Goal: Task Accomplishment & Management: Complete application form

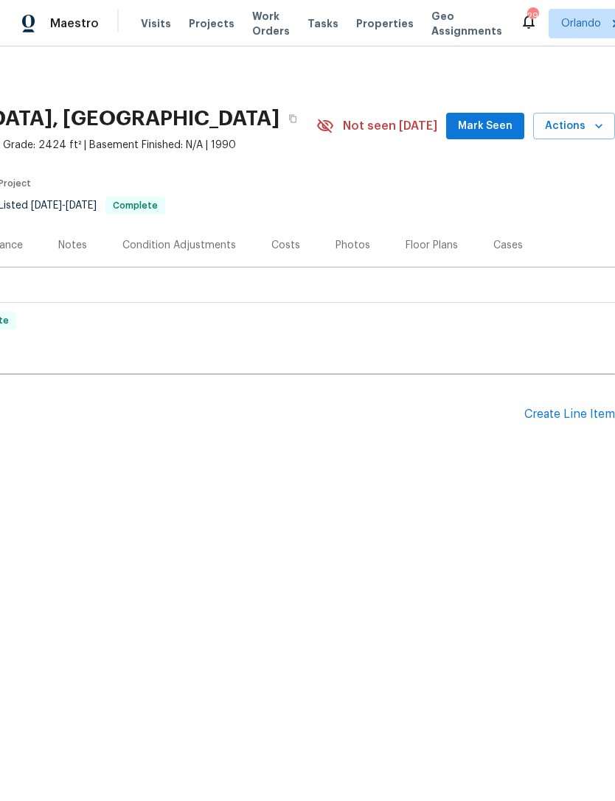
scroll to position [0, 218]
click at [571, 413] on div "Create Line Item" at bounding box center [569, 415] width 91 height 14
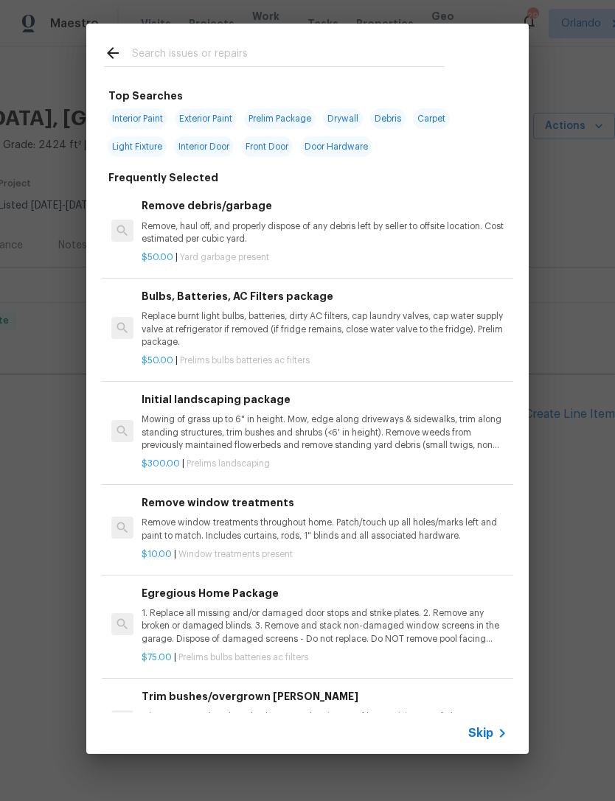
click at [390, 59] on input "text" at bounding box center [288, 55] width 313 height 22
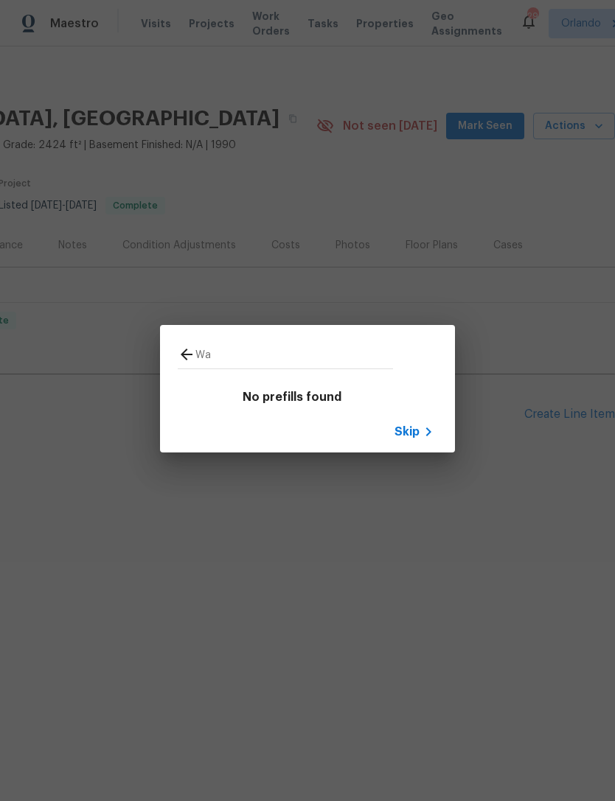
type input "W"
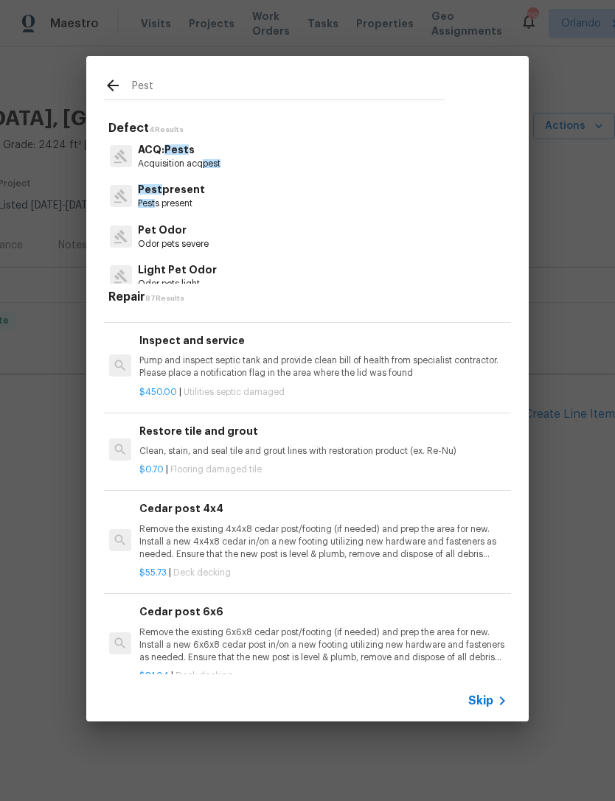
scroll to position [1444, 2]
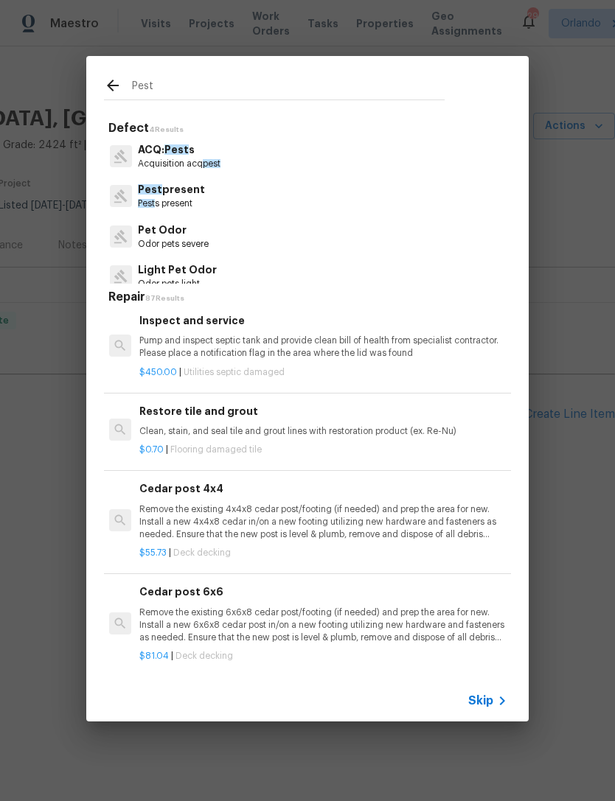
type input "Pest"
click at [404, 198] on div "Pest present [GEOGRAPHIC_DATA] s present" at bounding box center [307, 196] width 407 height 40
click at [418, 198] on div "Pest present [GEOGRAPHIC_DATA] s present" at bounding box center [307, 196] width 407 height 40
click at [295, 201] on div "Pest present [GEOGRAPHIC_DATA] s present" at bounding box center [307, 196] width 407 height 40
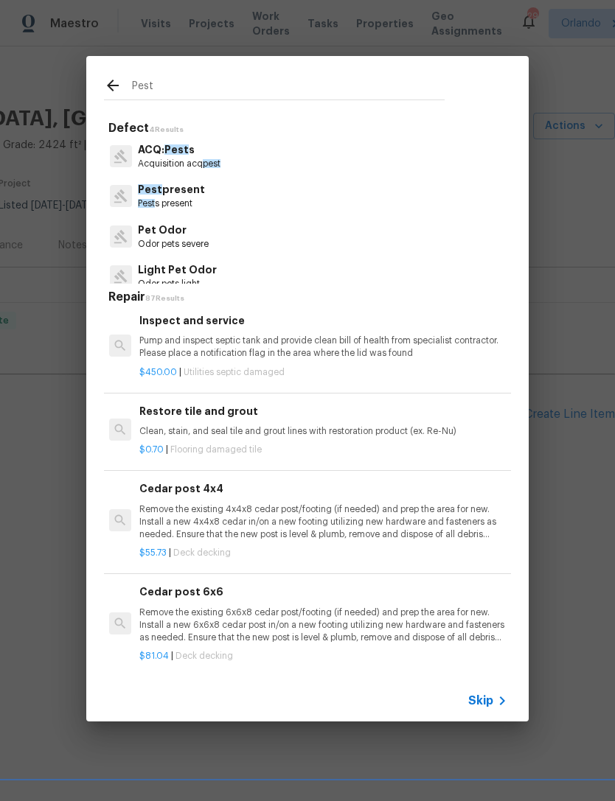
click at [294, 201] on div "Pest present [GEOGRAPHIC_DATA] s present" at bounding box center [307, 196] width 407 height 40
click at [190, 205] on p "Pest s present" at bounding box center [171, 204] width 67 height 13
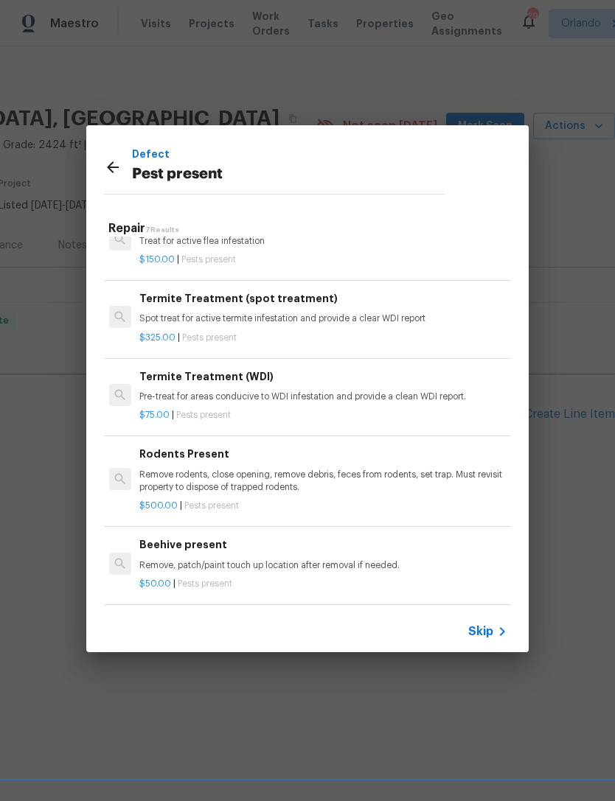
click at [189, 204] on div "Defect Pest present" at bounding box center [274, 166] width 376 height 83
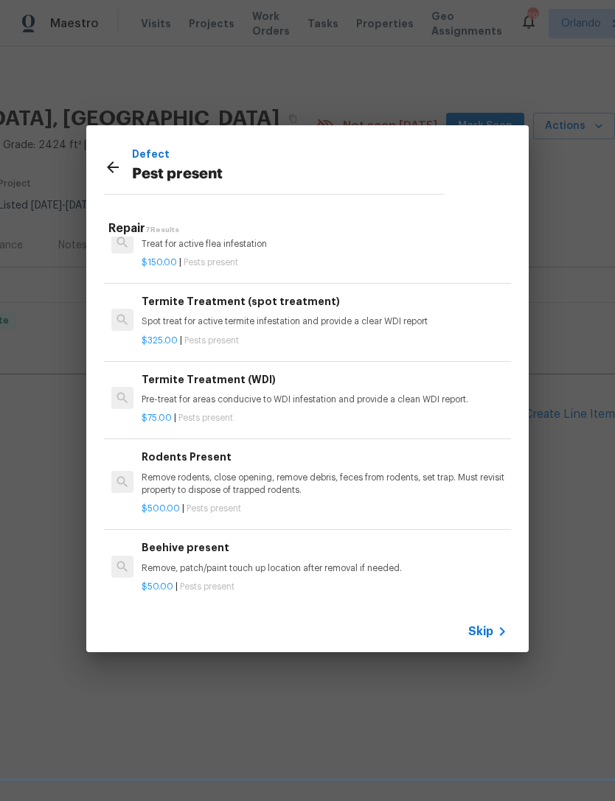
scroll to position [188, 0]
click at [448, 563] on p "Remove, patch/paint touch up location after removal if needed." at bounding box center [325, 569] width 366 height 13
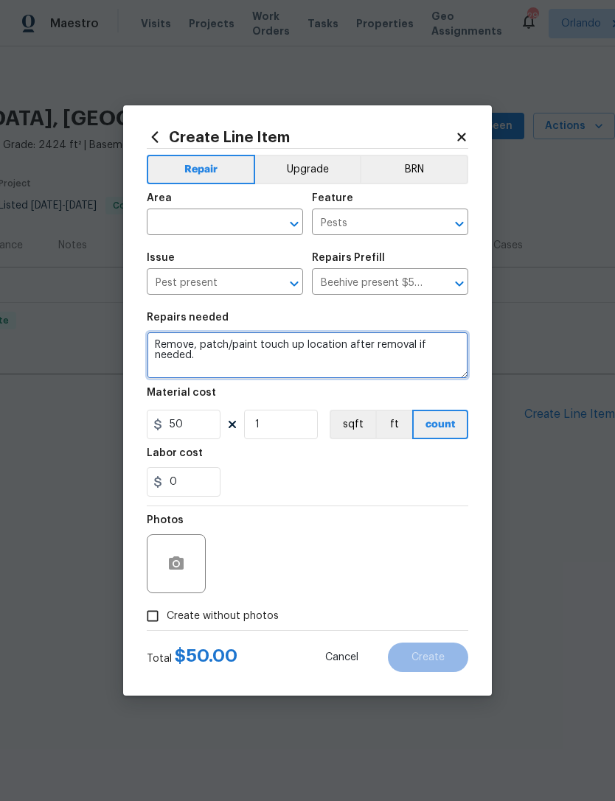
click at [411, 364] on textarea "Remove, patch/paint touch up location after removal if needed." at bounding box center [307, 355] width 321 height 47
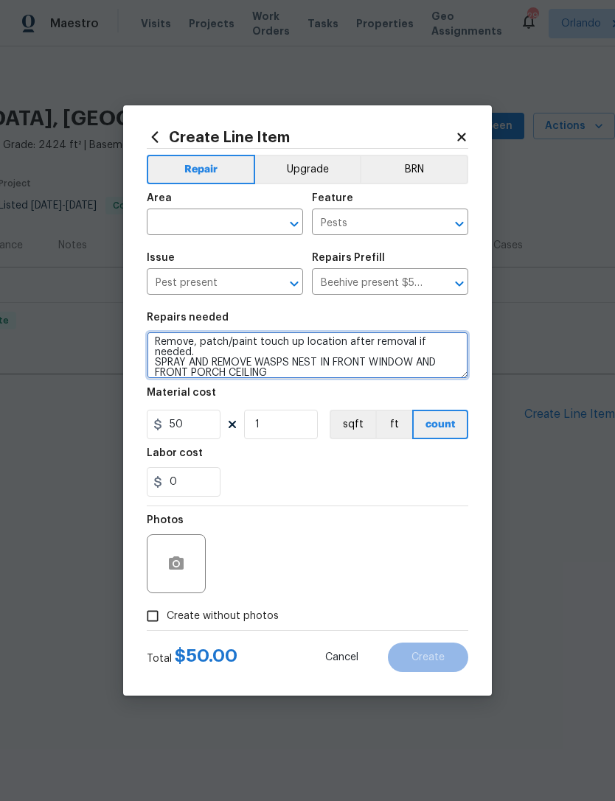
type textarea "Remove, patch/paint touch up location after removal if needed. SPRAY AND REMOVE…"
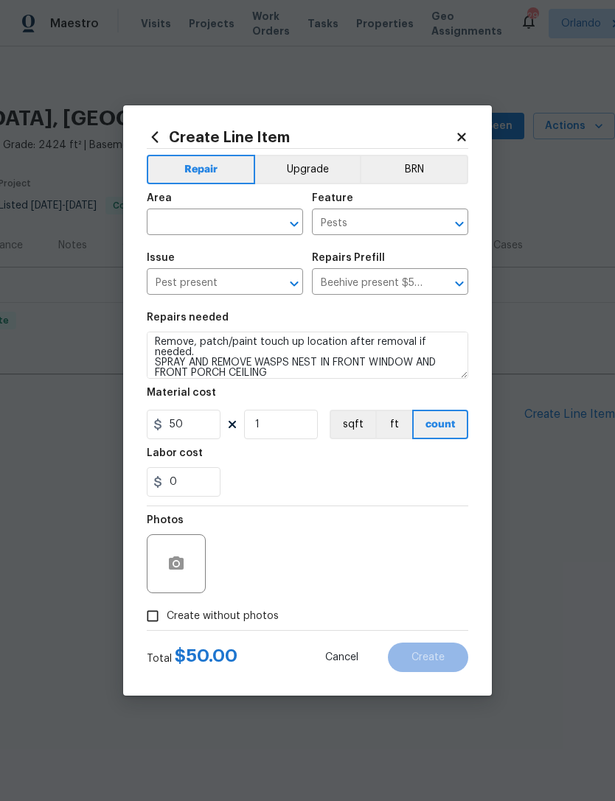
click at [246, 226] on input "text" at bounding box center [204, 223] width 115 height 23
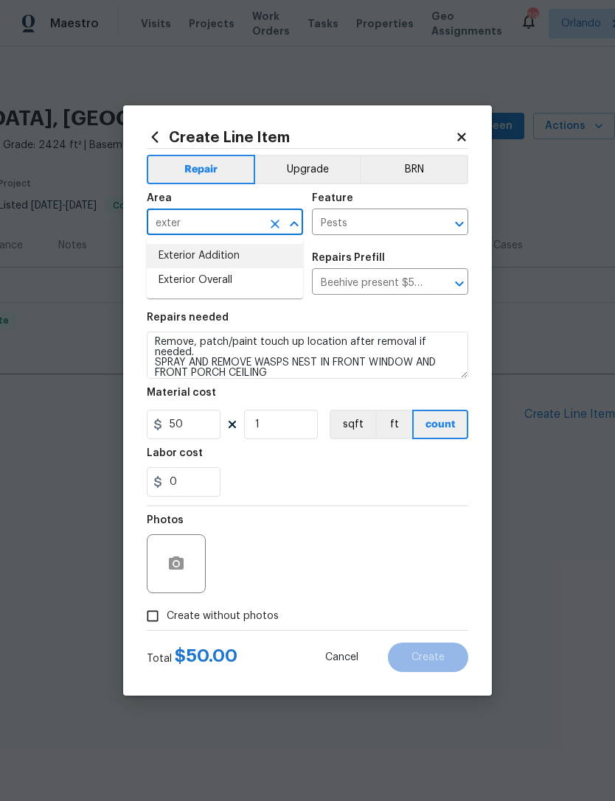
click at [247, 260] on li "Exterior Addition" at bounding box center [225, 256] width 156 height 24
click at [246, 258] on li "Exterior Overall" at bounding box center [225, 256] width 156 height 24
type input "Exterior Overall"
click at [246, 257] on div "Issue" at bounding box center [225, 262] width 156 height 19
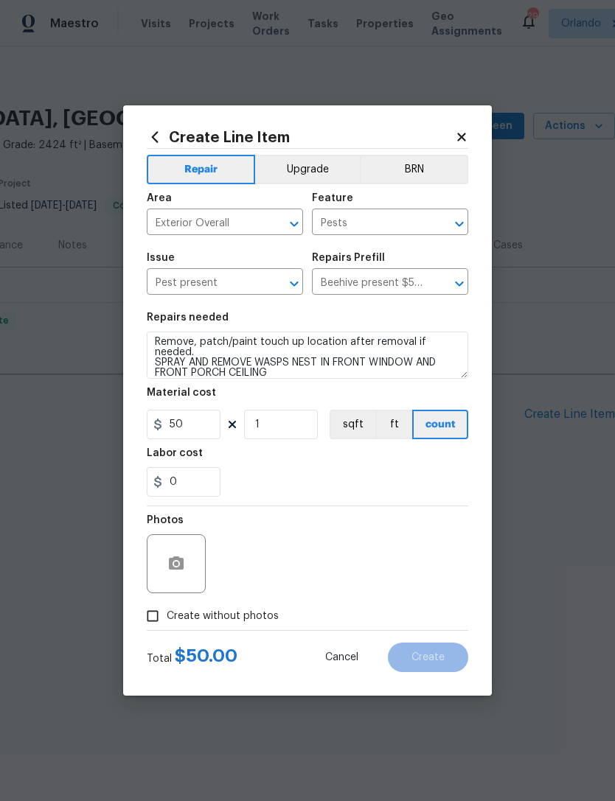
click at [298, 327] on div "Repairs needed" at bounding box center [307, 322] width 321 height 19
click at [173, 562] on icon "button" at bounding box center [176, 563] width 15 height 13
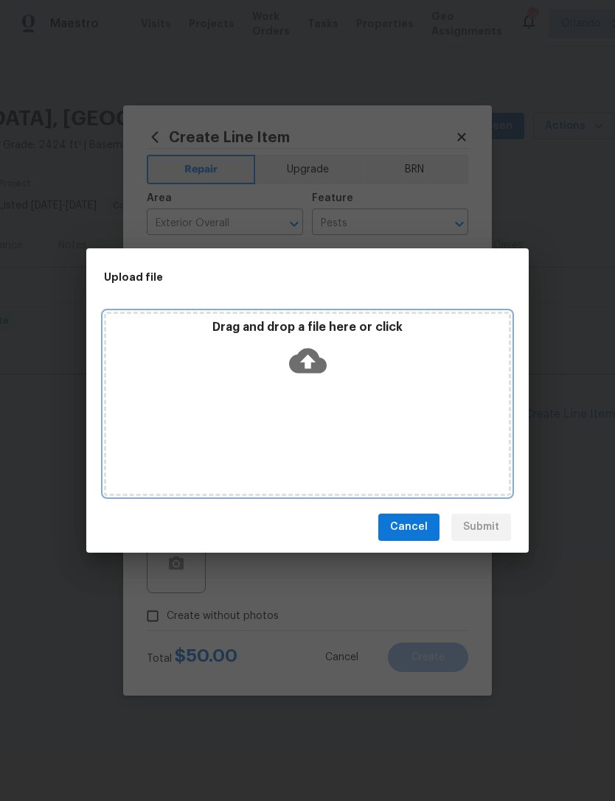
click at [472, 442] on div "Drag and drop a file here or click" at bounding box center [307, 404] width 407 height 184
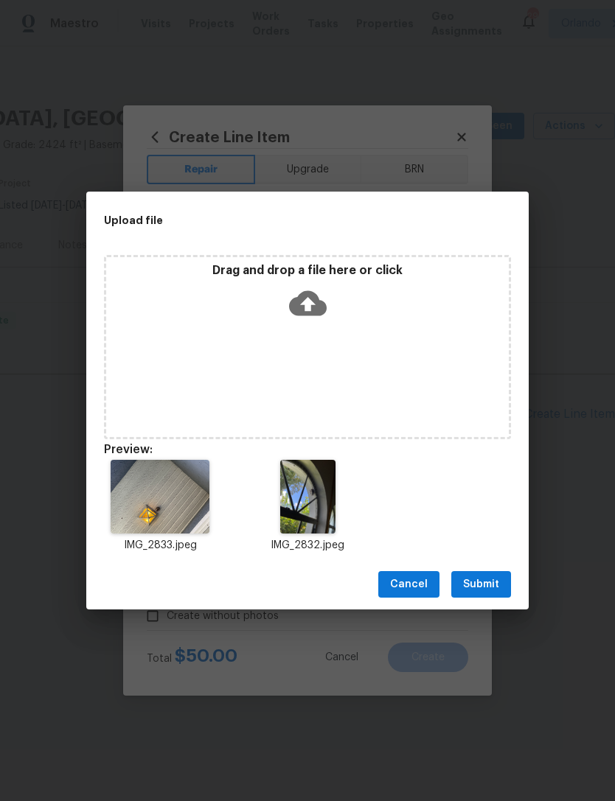
click at [498, 585] on span "Submit" at bounding box center [481, 585] width 36 height 18
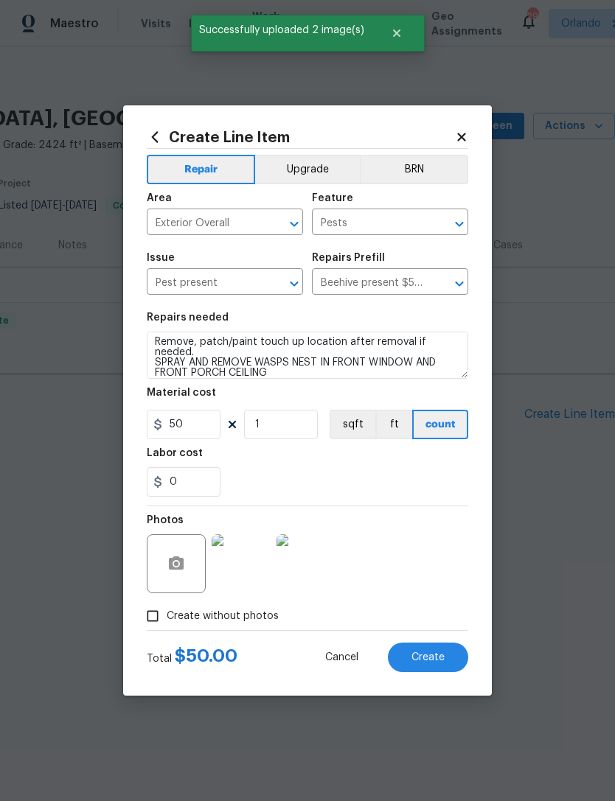
click at [442, 644] on button "Create" at bounding box center [428, 657] width 80 height 29
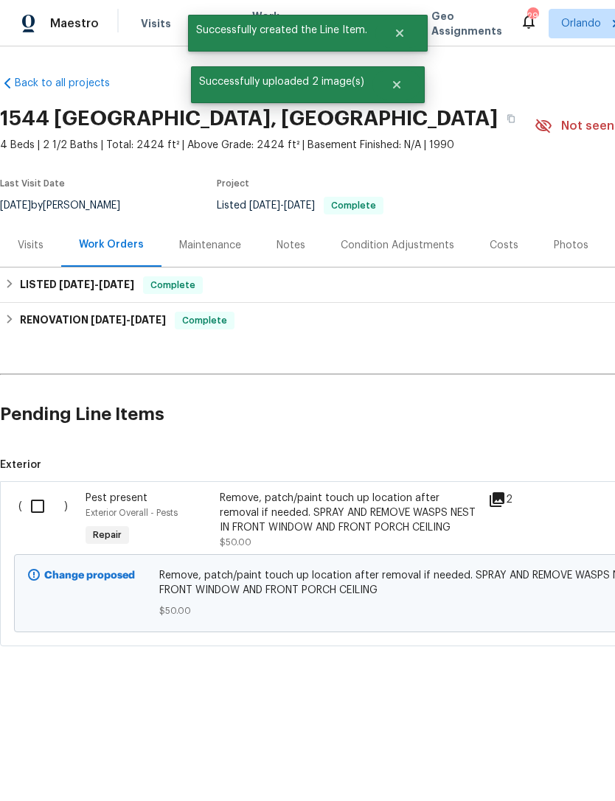
scroll to position [0, 0]
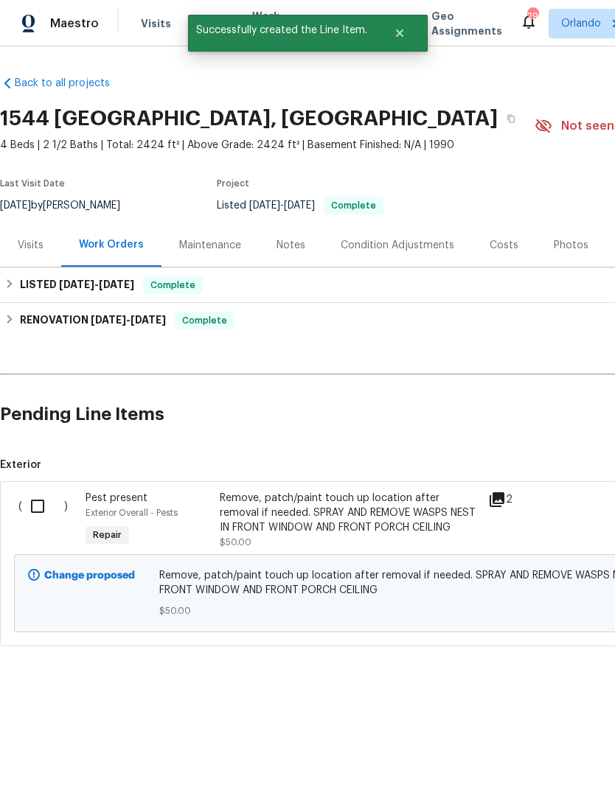
click at [215, 249] on div "Maintenance" at bounding box center [210, 245] width 62 height 15
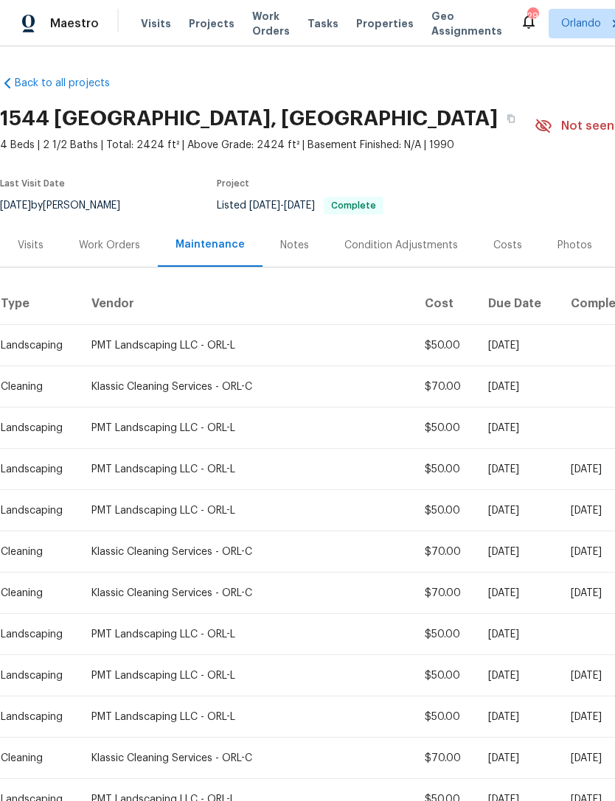
click at [38, 234] on div "Visits" at bounding box center [30, 244] width 61 height 43
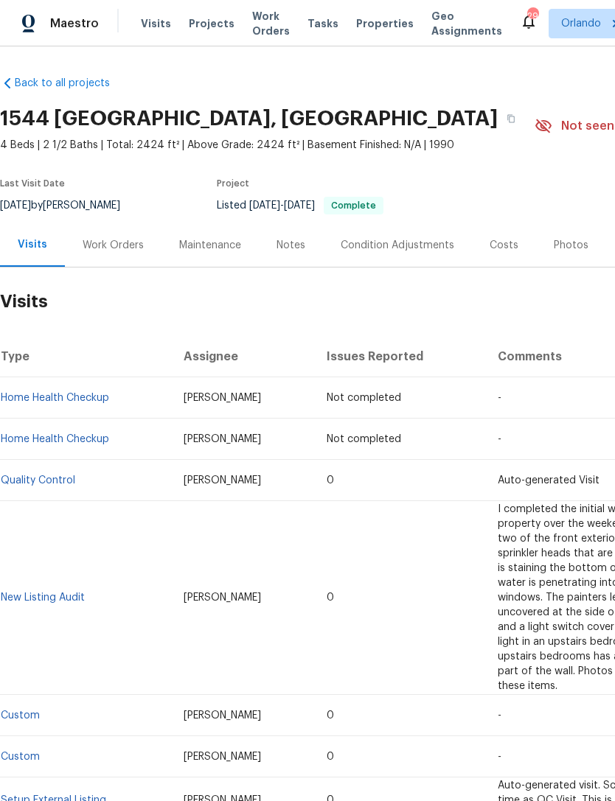
click at [103, 257] on div "Work Orders" at bounding box center [113, 244] width 97 height 43
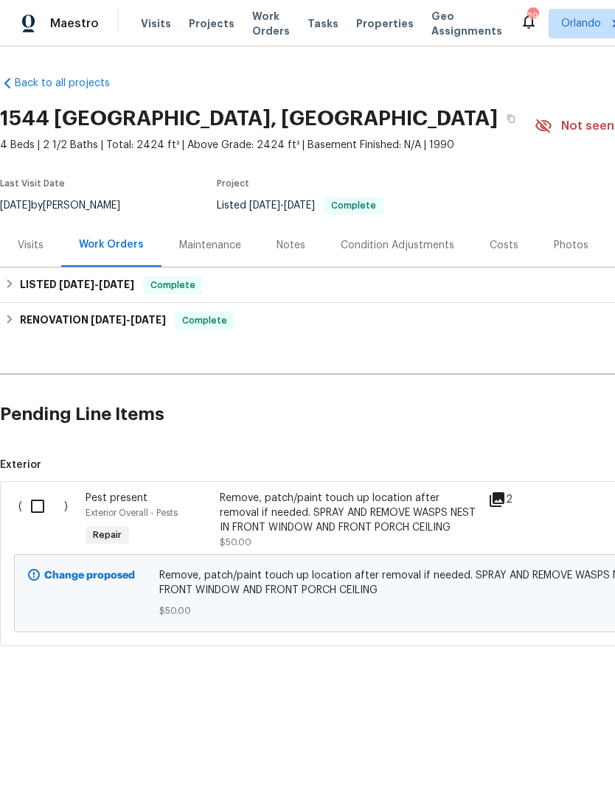
click at [41, 510] on input "checkbox" at bounding box center [43, 506] width 42 height 31
checkbox input "true"
click at [551, 770] on span "Create Work Order" at bounding box center [530, 765] width 98 height 18
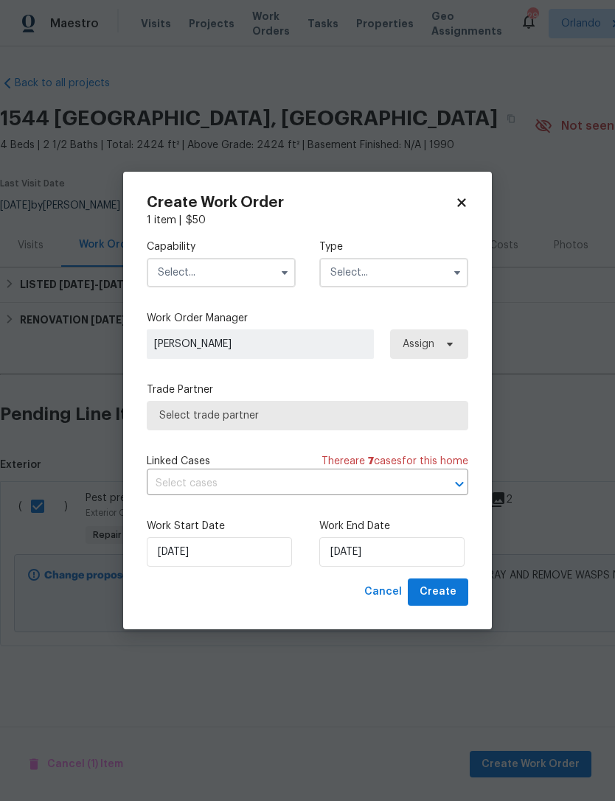
click at [266, 276] on input "text" at bounding box center [221, 272] width 149 height 29
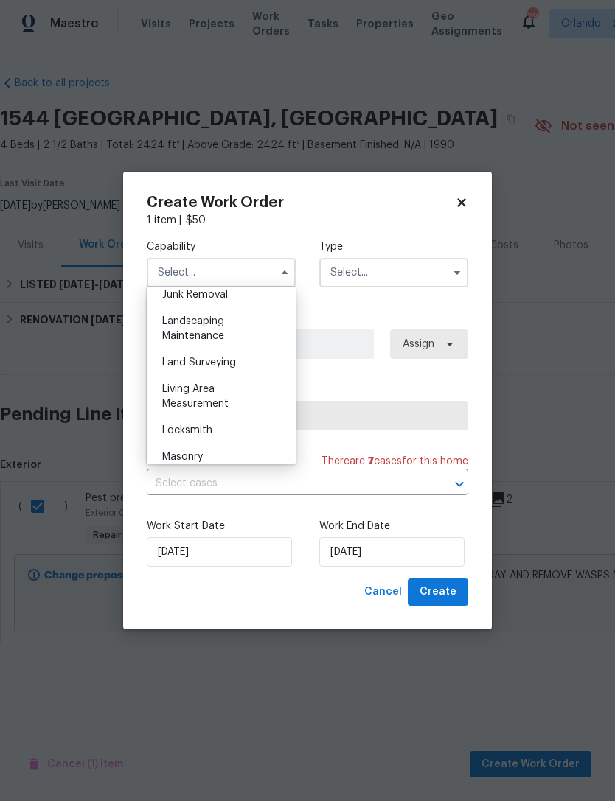
scroll to position [953, 0]
click at [268, 333] on div "Landscaping Maintenance" at bounding box center [221, 327] width 142 height 41
type input "Landscaping Maintenance"
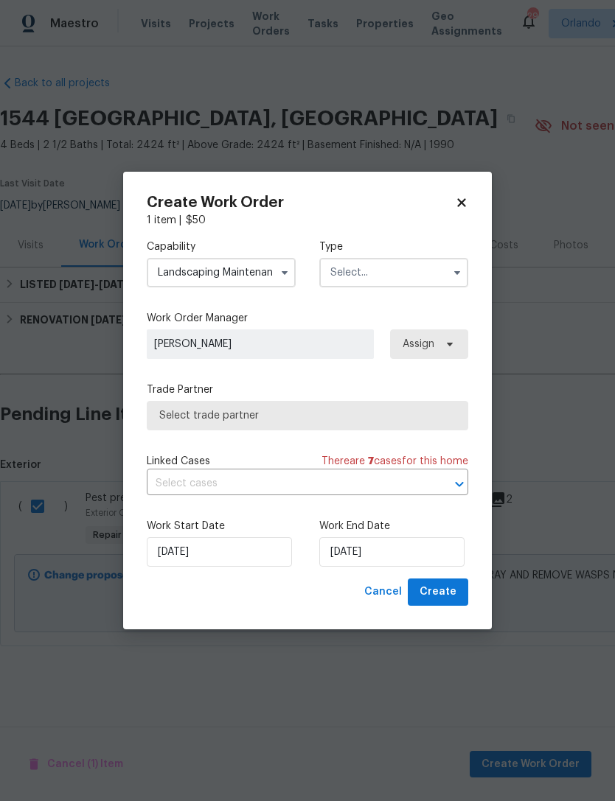
click at [390, 260] on input "text" at bounding box center [393, 272] width 149 height 29
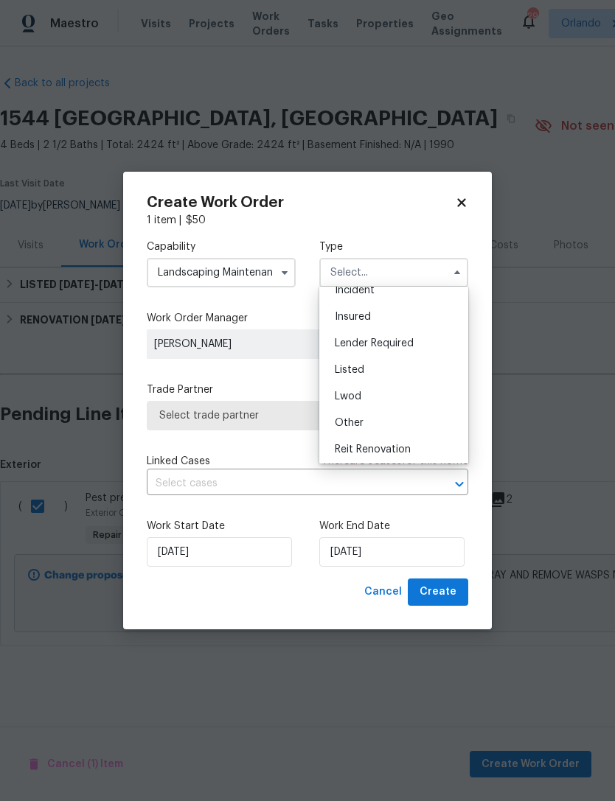
scroll to position [69, 0]
click at [413, 369] on div "Listed" at bounding box center [394, 367] width 142 height 27
type input "Listed"
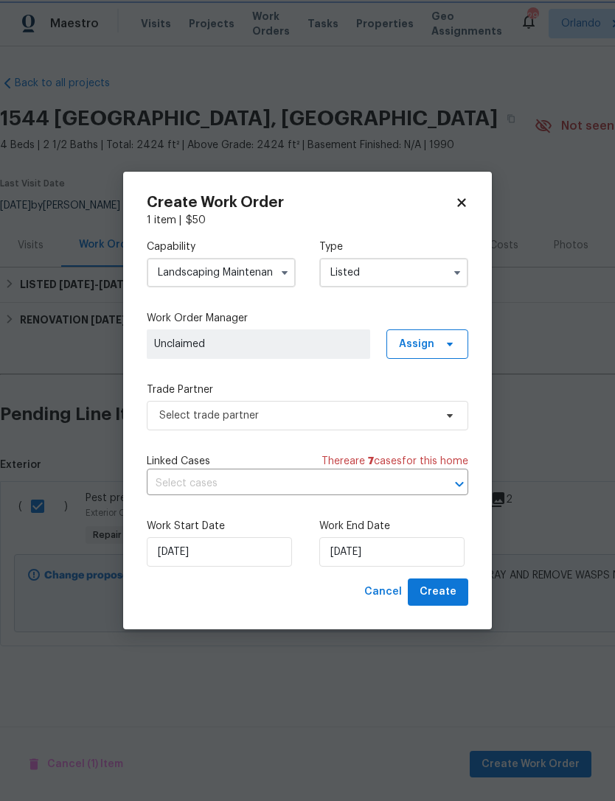
scroll to position [0, 0]
click at [445, 344] on icon at bounding box center [450, 344] width 12 height 12
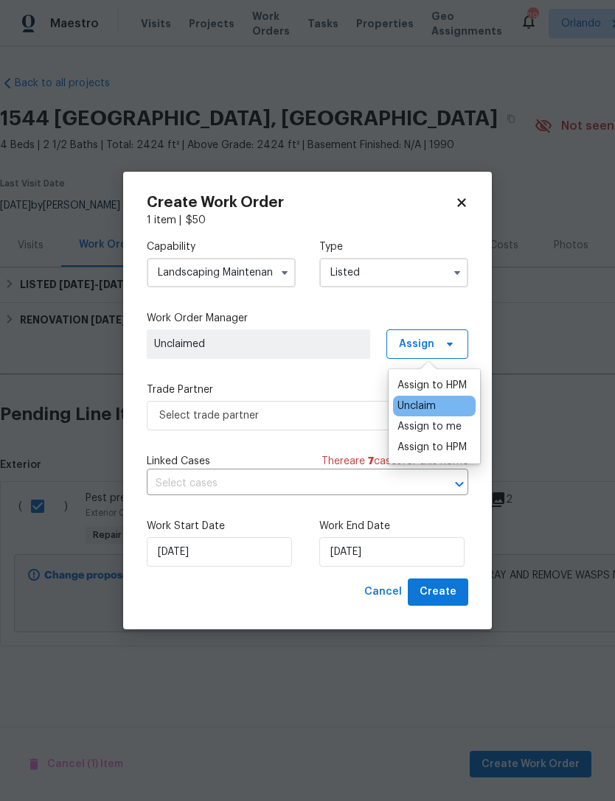
click at [450, 386] on div "Assign to HPM" at bounding box center [431, 385] width 69 height 15
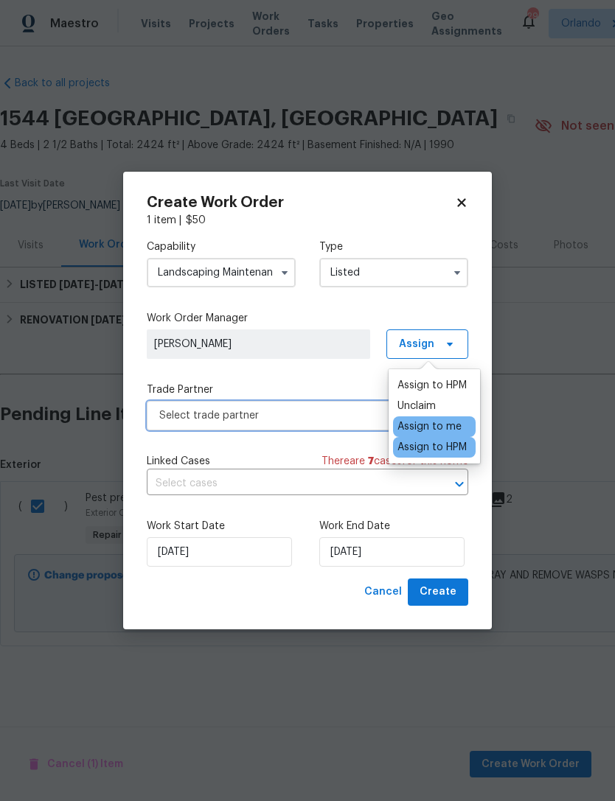
click at [342, 417] on span "Select trade partner" at bounding box center [296, 415] width 275 height 15
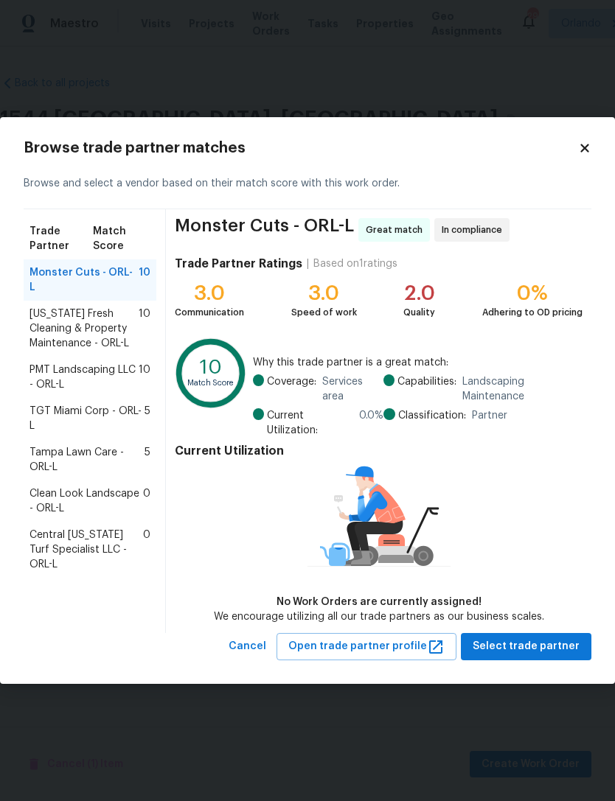
click at [43, 363] on span "PMT Landscaping LLC - ORL-L" at bounding box center [83, 377] width 109 height 29
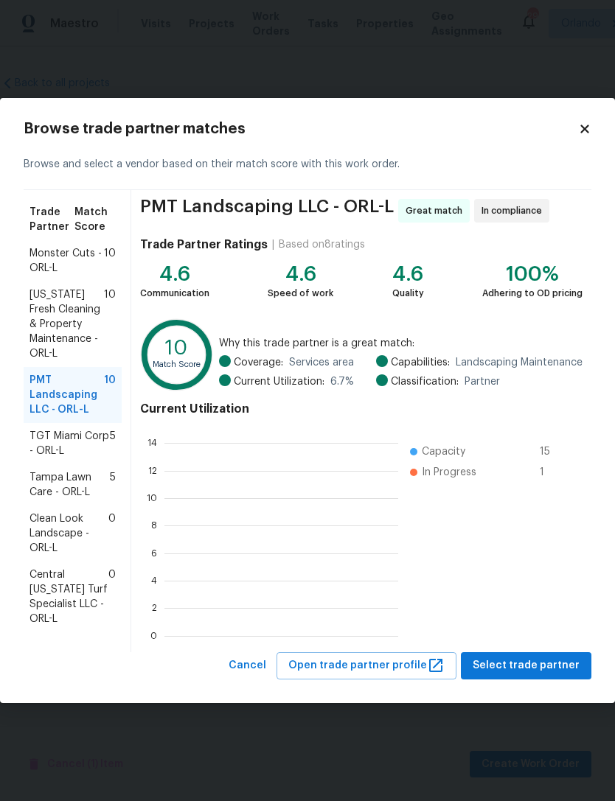
scroll to position [206, 234]
click at [547, 665] on span "Select trade partner" at bounding box center [526, 666] width 107 height 18
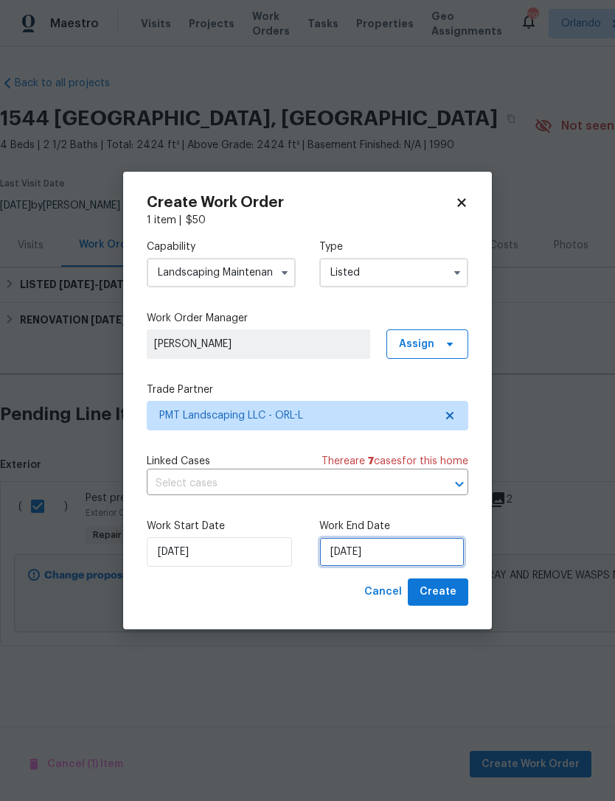
click at [427, 548] on input "[DATE]" at bounding box center [391, 551] width 145 height 29
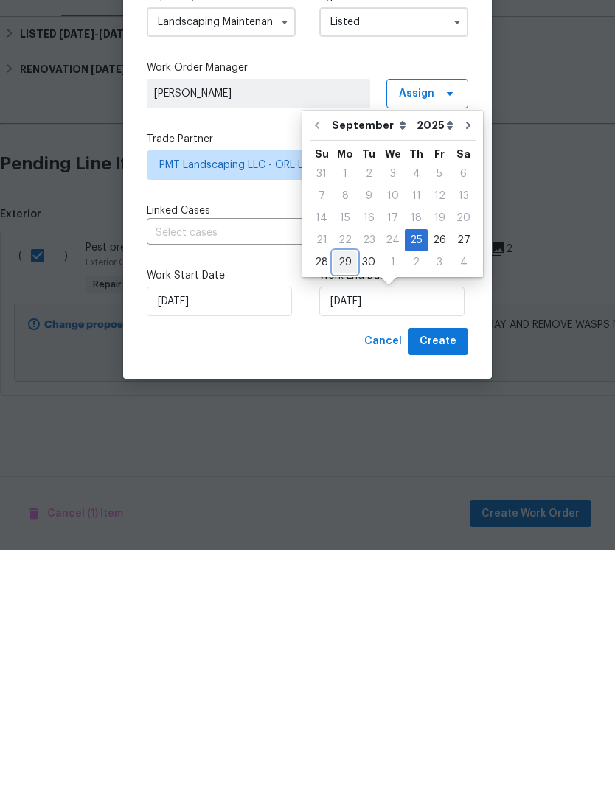
click at [347, 503] on div "29" at bounding box center [345, 513] width 24 height 21
type input "[DATE]"
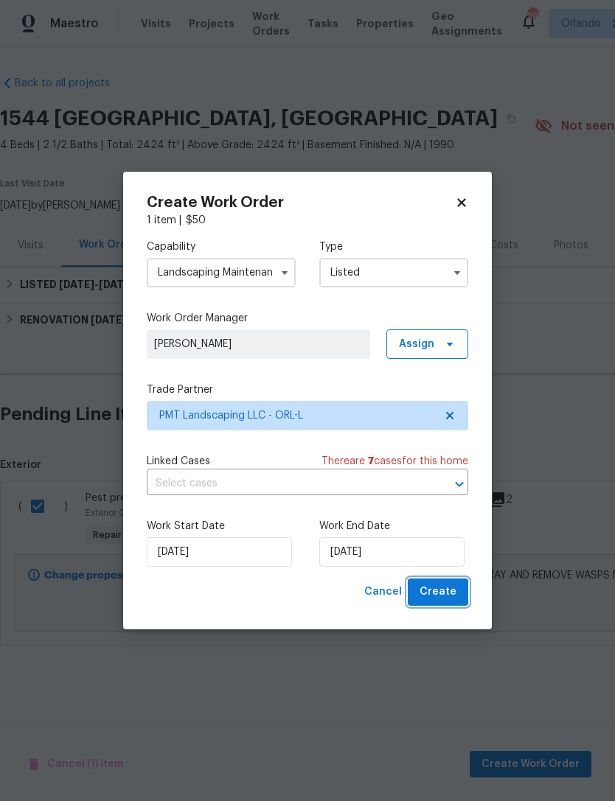
click at [451, 587] on span "Create" at bounding box center [437, 592] width 37 height 18
checkbox input "false"
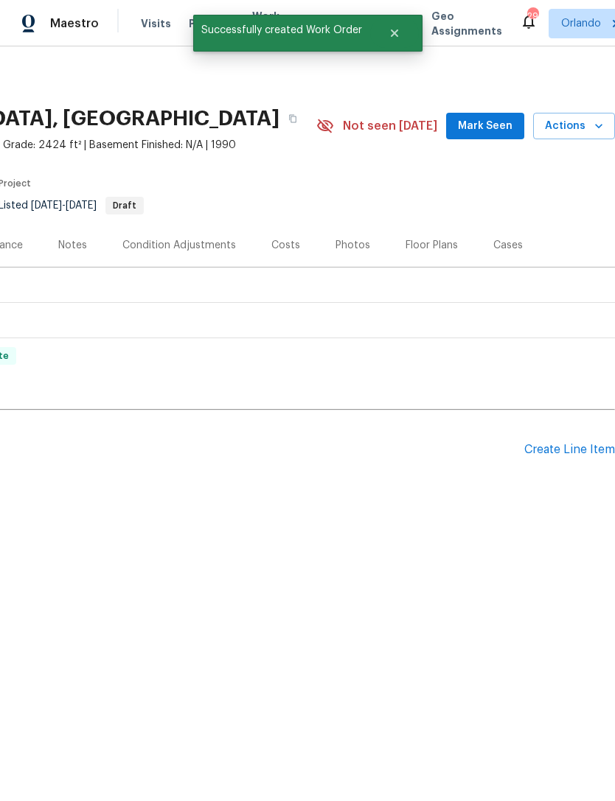
scroll to position [0, 218]
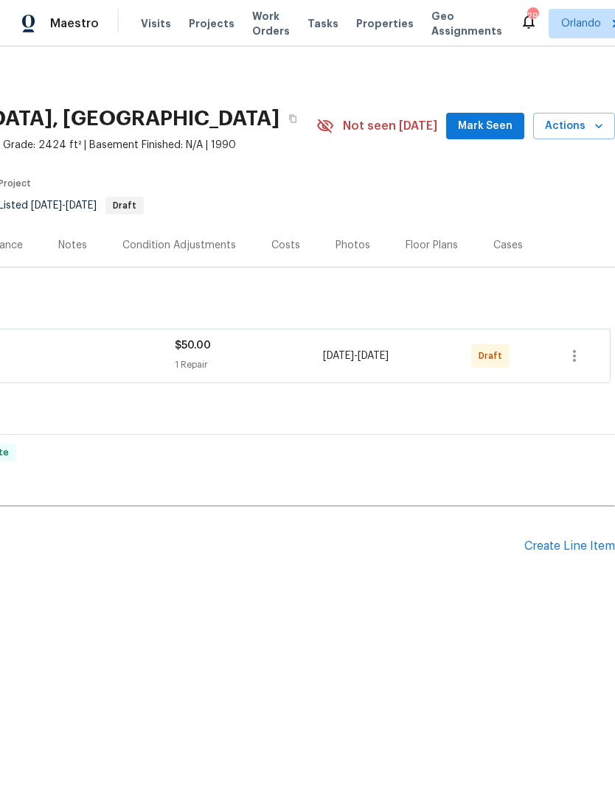
scroll to position [0, 218]
click at [576, 356] on icon "button" at bounding box center [574, 356] width 3 height 12
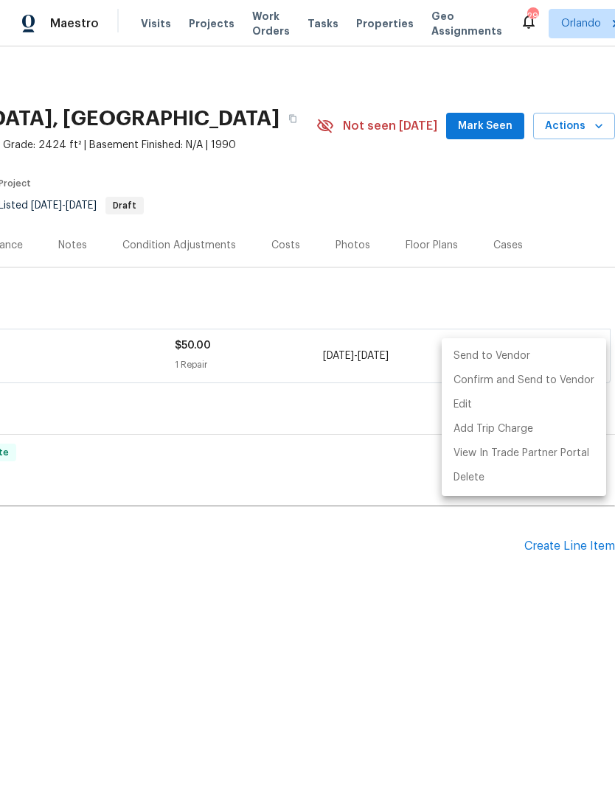
click at [537, 358] on li "Send to Vendor" at bounding box center [524, 356] width 164 height 24
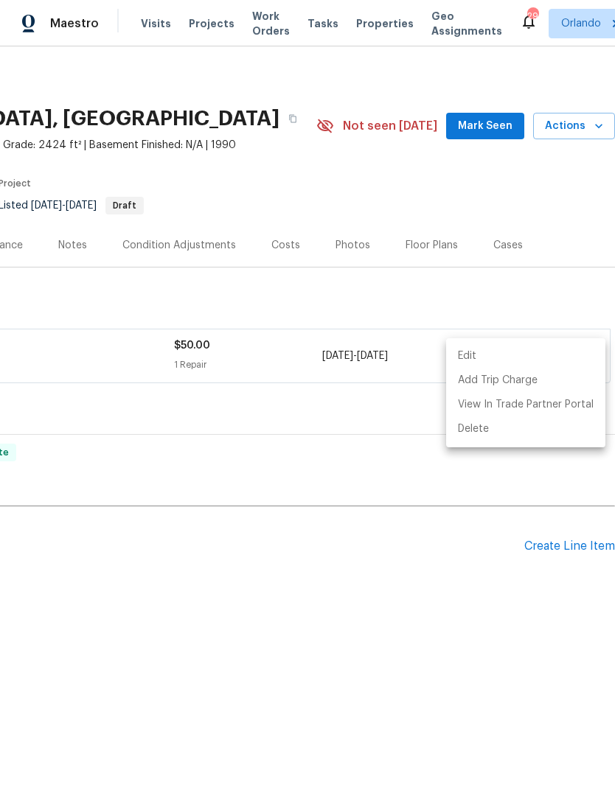
click at [494, 644] on div at bounding box center [307, 400] width 615 height 801
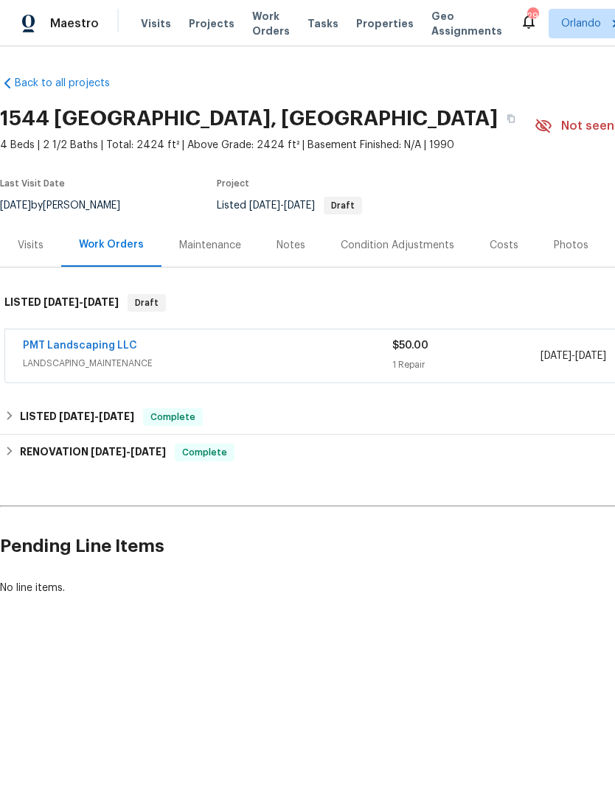
scroll to position [0, 0]
